Goal: Information Seeking & Learning: Learn about a topic

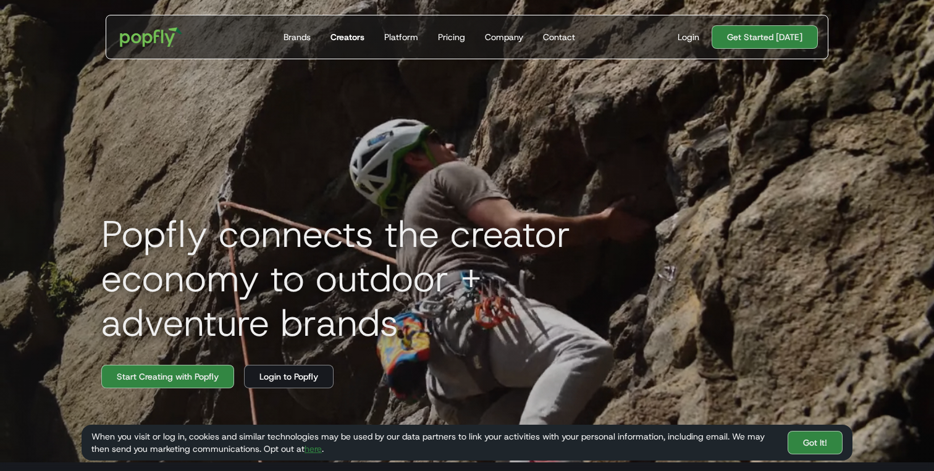
click at [356, 38] on div "Creators" at bounding box center [348, 37] width 34 height 12
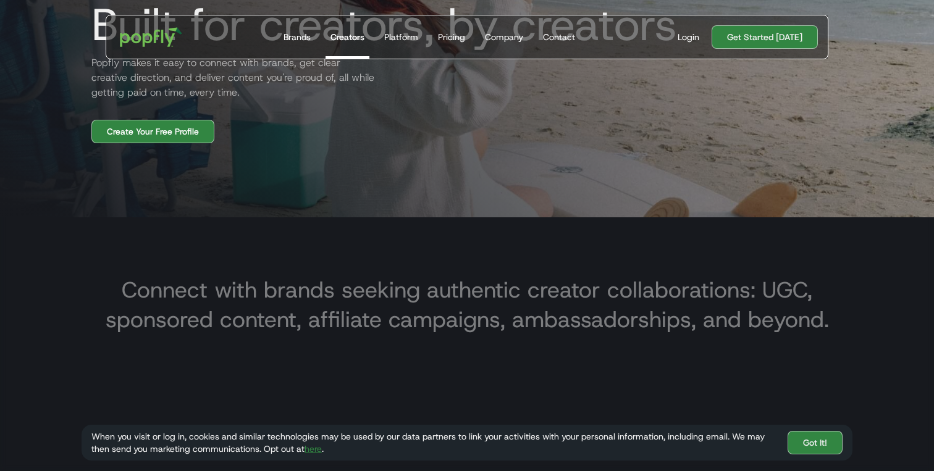
scroll to position [336, 0]
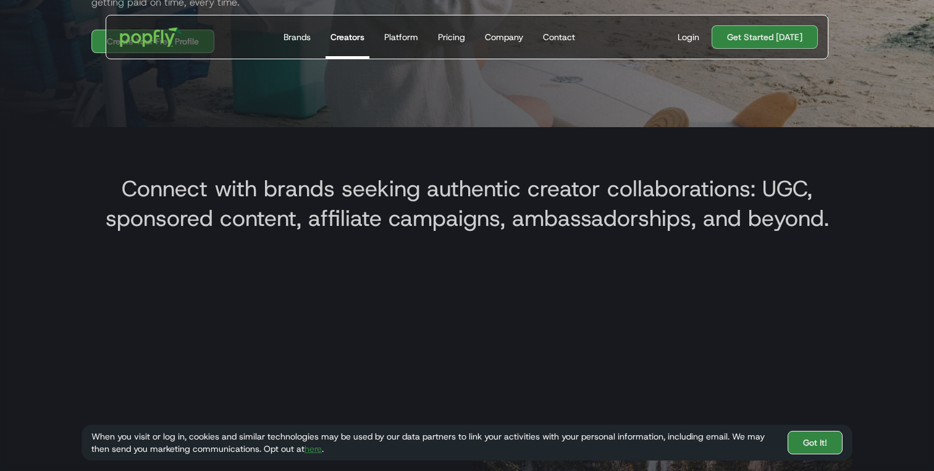
click at [803, 450] on link "Got It!" at bounding box center [815, 442] width 55 height 23
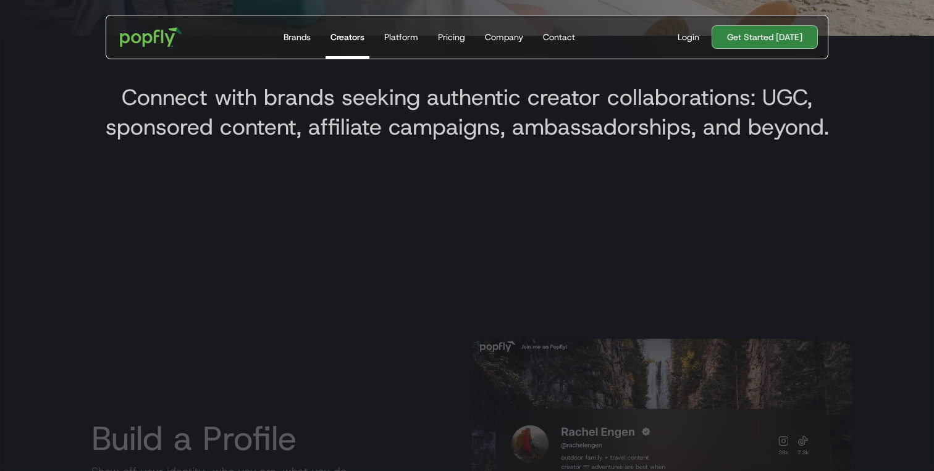
scroll to position [478, 0]
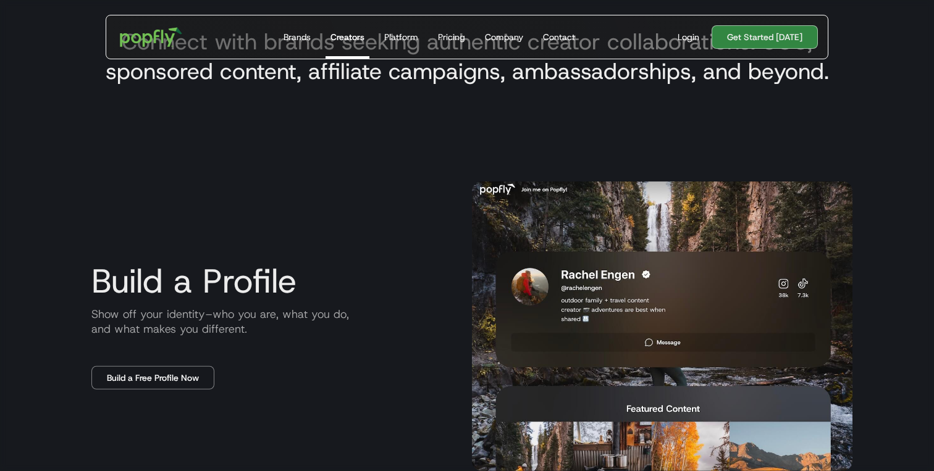
click at [555, 284] on img at bounding box center [662, 327] width 381 height 290
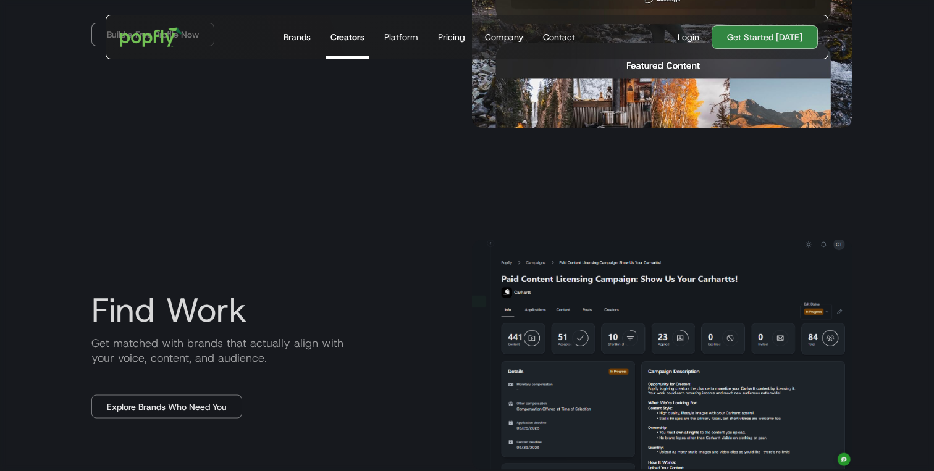
scroll to position [951, 0]
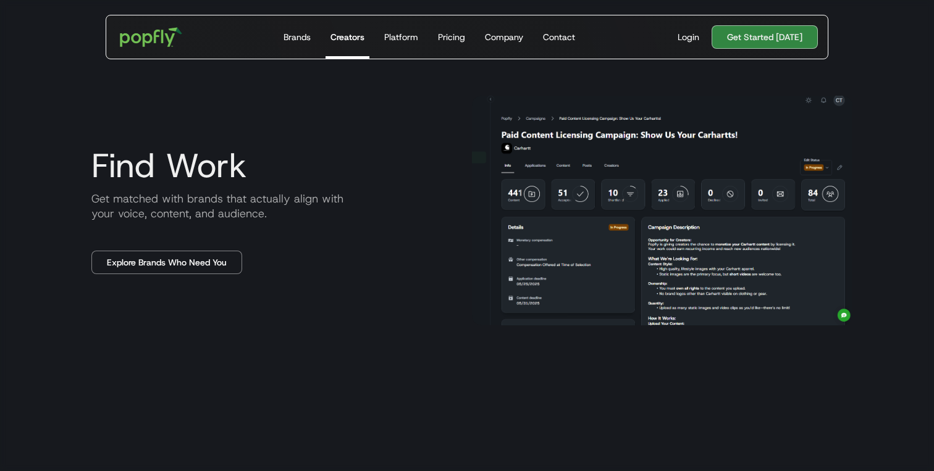
click at [458, 260] on div "Find Work Get matched with brands that actually align with your voice, content,…" at bounding box center [272, 210] width 381 height 127
drag, startPoint x: 458, startPoint y: 260, endPoint x: 444, endPoint y: 255, distance: 14.7
click at [444, 255] on div "Find Work Get matched with brands that actually align with your voice, content,…" at bounding box center [272, 210] width 381 height 127
drag, startPoint x: 444, startPoint y: 255, endPoint x: 432, endPoint y: 269, distance: 19.3
click at [432, 269] on div "Find Work Get matched with brands that actually align with your voice, content,…" at bounding box center [272, 210] width 381 height 127
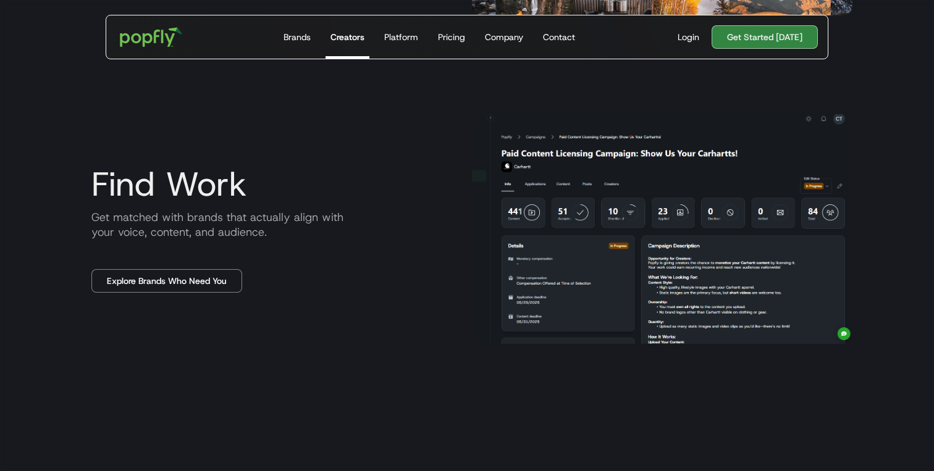
scroll to position [934, 0]
click at [431, 271] on div "Find Work Get matched with brands that actually align with your voice, content,…" at bounding box center [272, 227] width 381 height 127
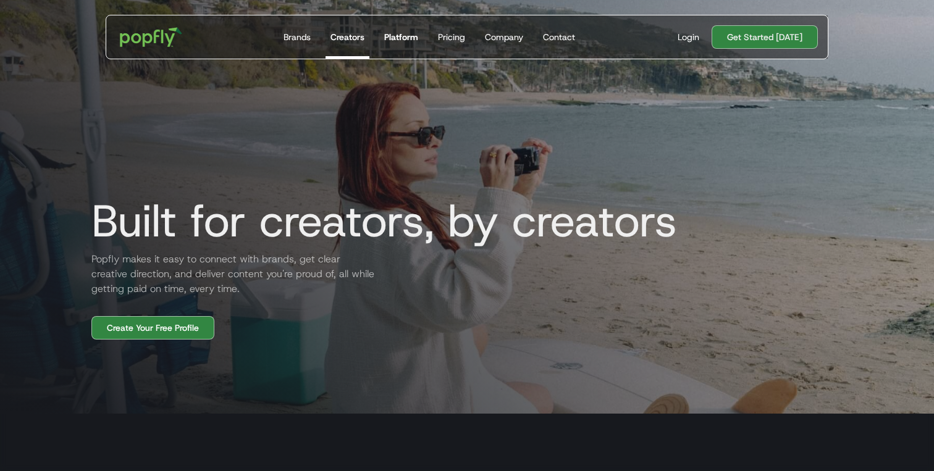
scroll to position [28, 0]
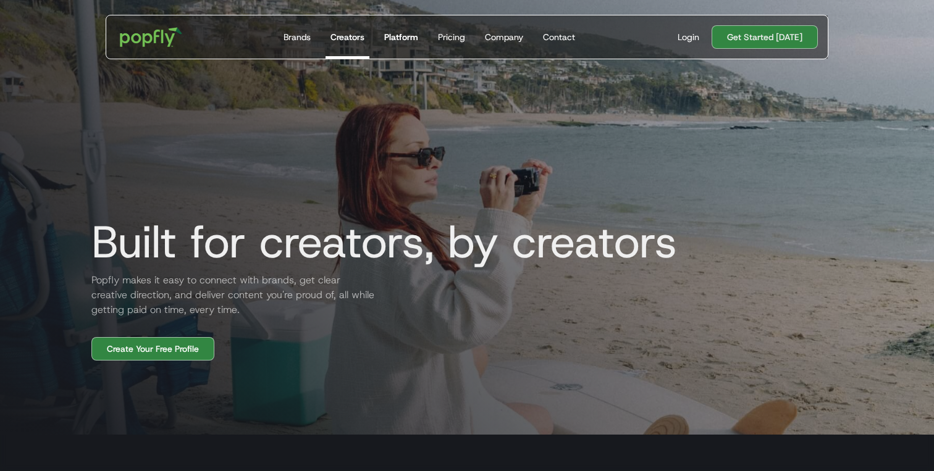
click at [404, 37] on div "Platform" at bounding box center [401, 37] width 34 height 12
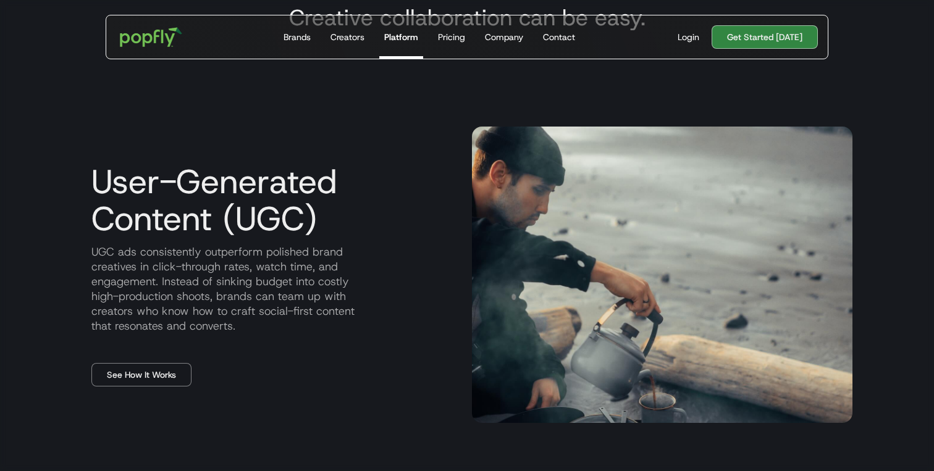
scroll to position [507, 0]
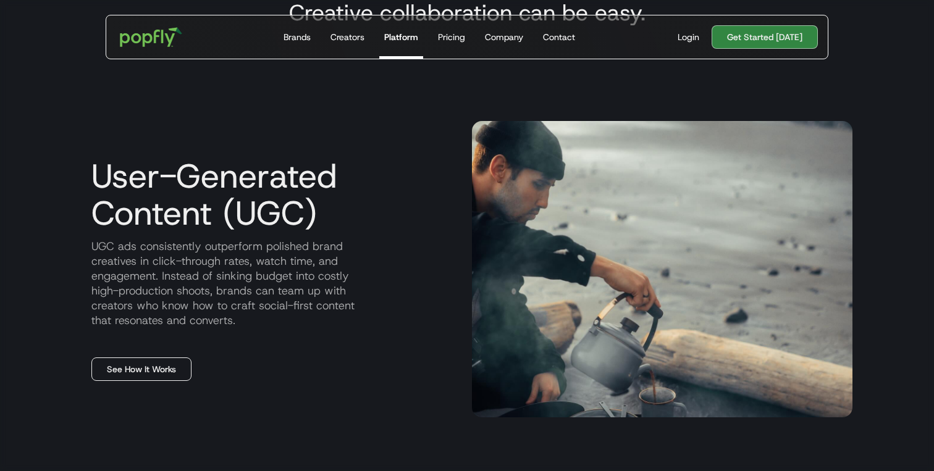
click at [130, 368] on link "See How It Works" at bounding box center [141, 369] width 100 height 23
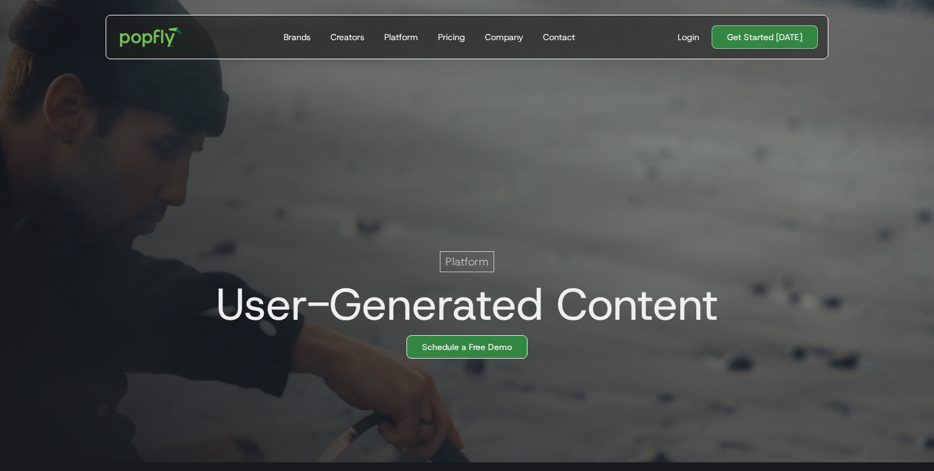
click at [431, 353] on link "Schedule a Free Demo" at bounding box center [467, 347] width 121 height 23
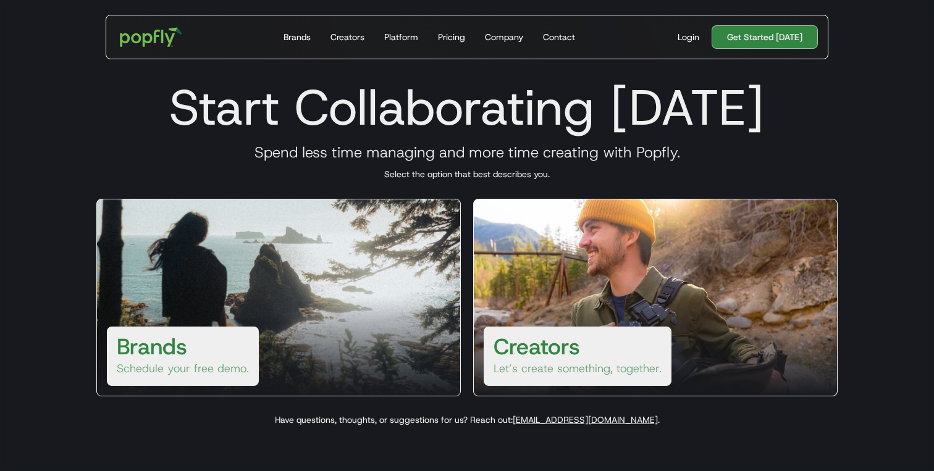
drag, startPoint x: 342, startPoint y: 339, endPoint x: 329, endPoint y: 360, distance: 24.4
click at [329, 360] on div at bounding box center [278, 346] width 363 height 99
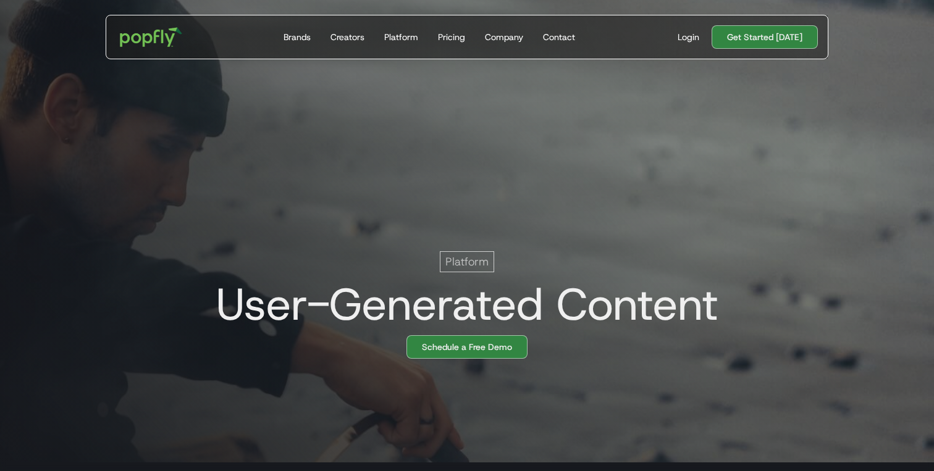
scroll to position [0, 25]
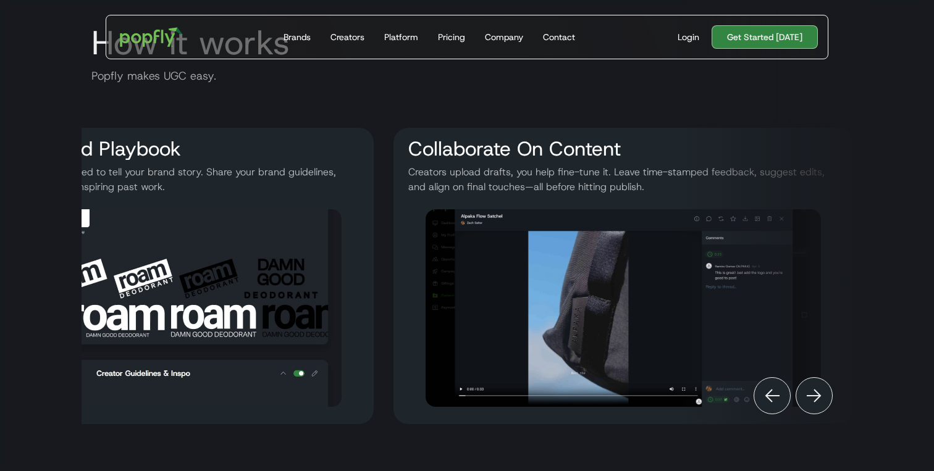
scroll to position [0, 1152]
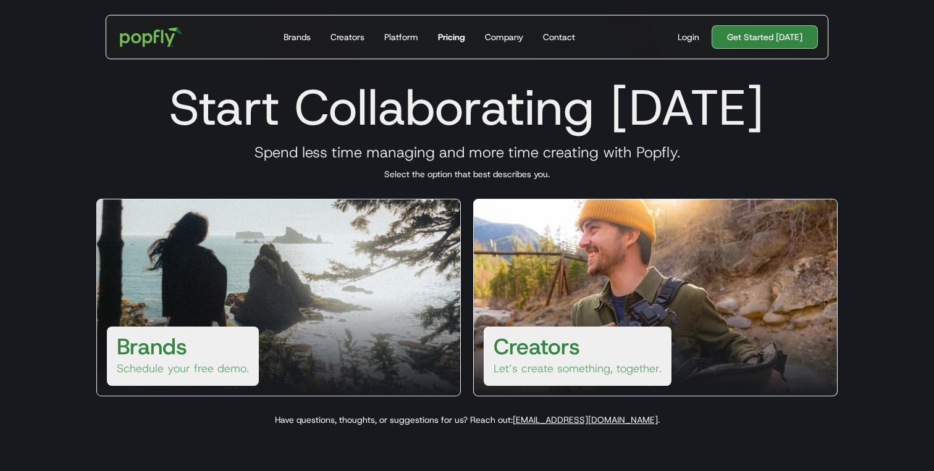
click at [461, 42] on div "Pricing" at bounding box center [451, 37] width 27 height 12
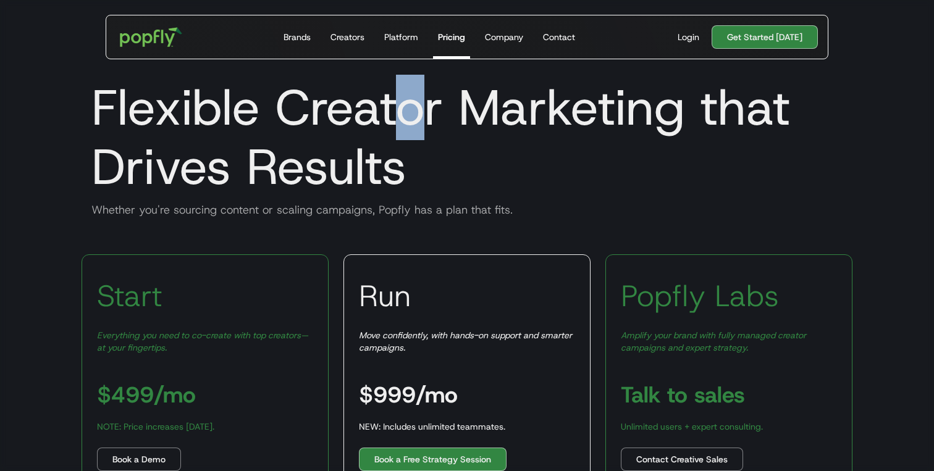
drag, startPoint x: 423, startPoint y: 98, endPoint x: 407, endPoint y: 106, distance: 18.0
click at [407, 106] on h1 "Flexible Creator Marketing that Drives Results" at bounding box center [467, 137] width 771 height 119
click at [421, 121] on h1 "Flexible Creator Marketing that Drives Results" at bounding box center [467, 137] width 771 height 119
click at [281, 279] on div "Start Everything you need to co-create with top creators—at your fingertips. $4…" at bounding box center [205, 477] width 247 height 444
click at [488, 33] on div "Company" at bounding box center [504, 37] width 38 height 12
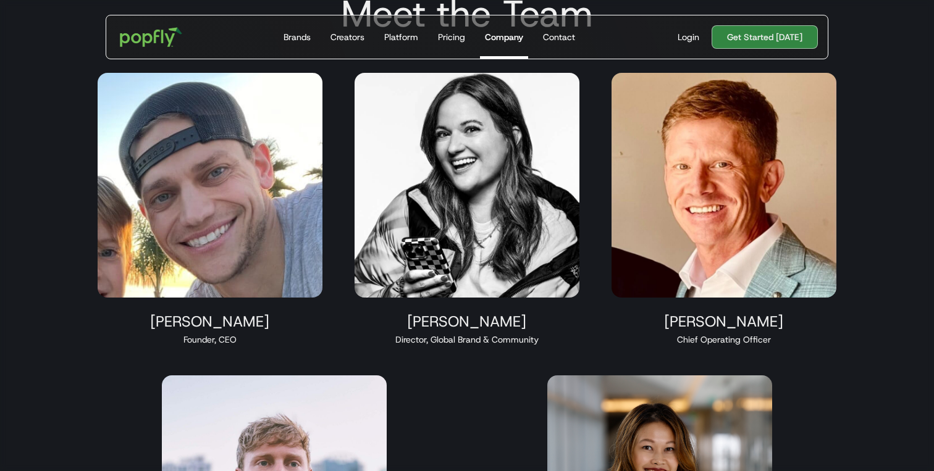
scroll to position [704, 0]
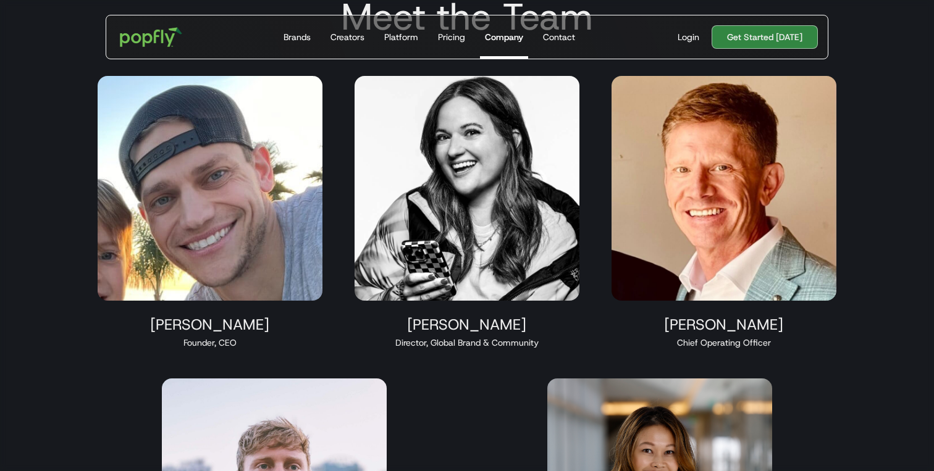
click at [435, 234] on img at bounding box center [467, 188] width 225 height 225
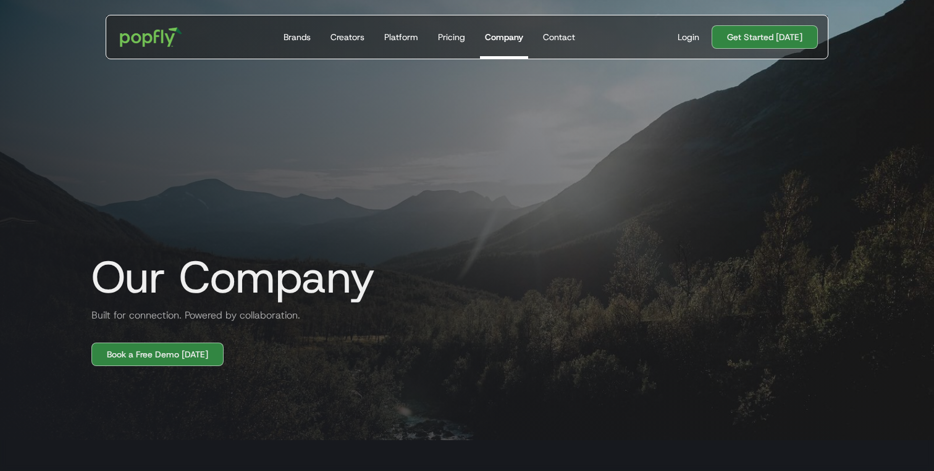
scroll to position [0, 0]
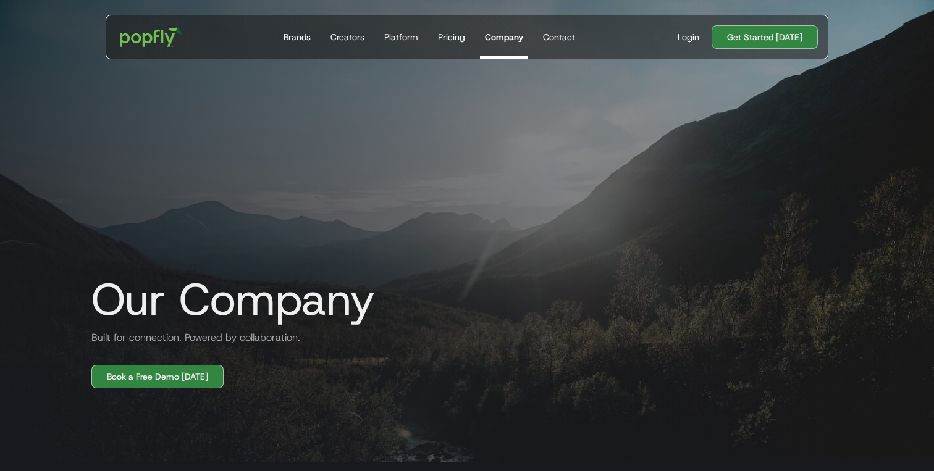
click at [277, 33] on div "Get Started Today Brands Creators Platform Pricing Company Contact" at bounding box center [429, 36] width 321 height 43
click at [337, 32] on div "Creators" at bounding box center [348, 37] width 34 height 12
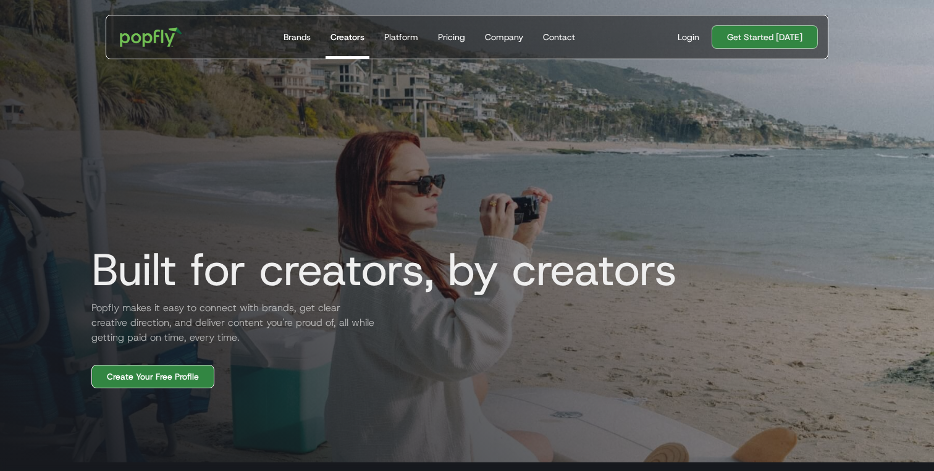
click at [171, 379] on link "Create Your Free Profile" at bounding box center [152, 376] width 123 height 23
click at [210, 30] on div "Get Started Today Brands Creators Platform Pricing Company Contact For Brands B…" at bounding box center [467, 37] width 723 height 44
click at [167, 30] on img "home" at bounding box center [151, 37] width 77 height 36
